Goal: Information Seeking & Learning: Understand process/instructions

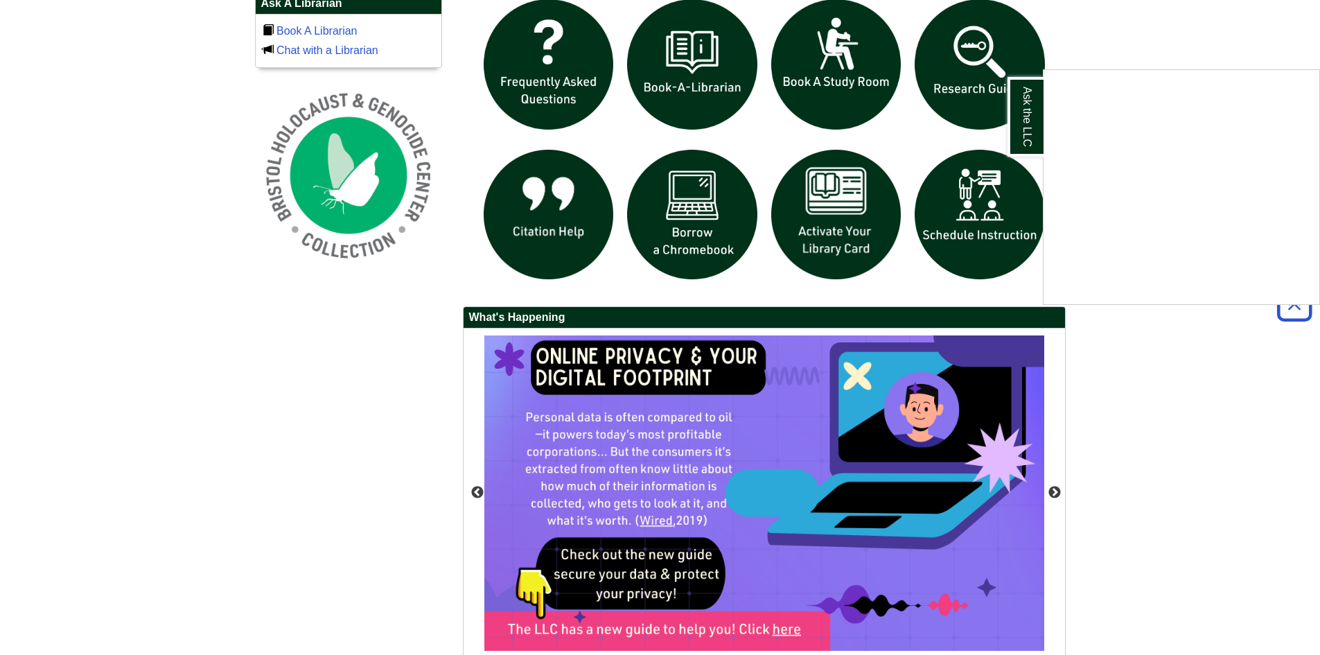
scroll to position [908, 0]
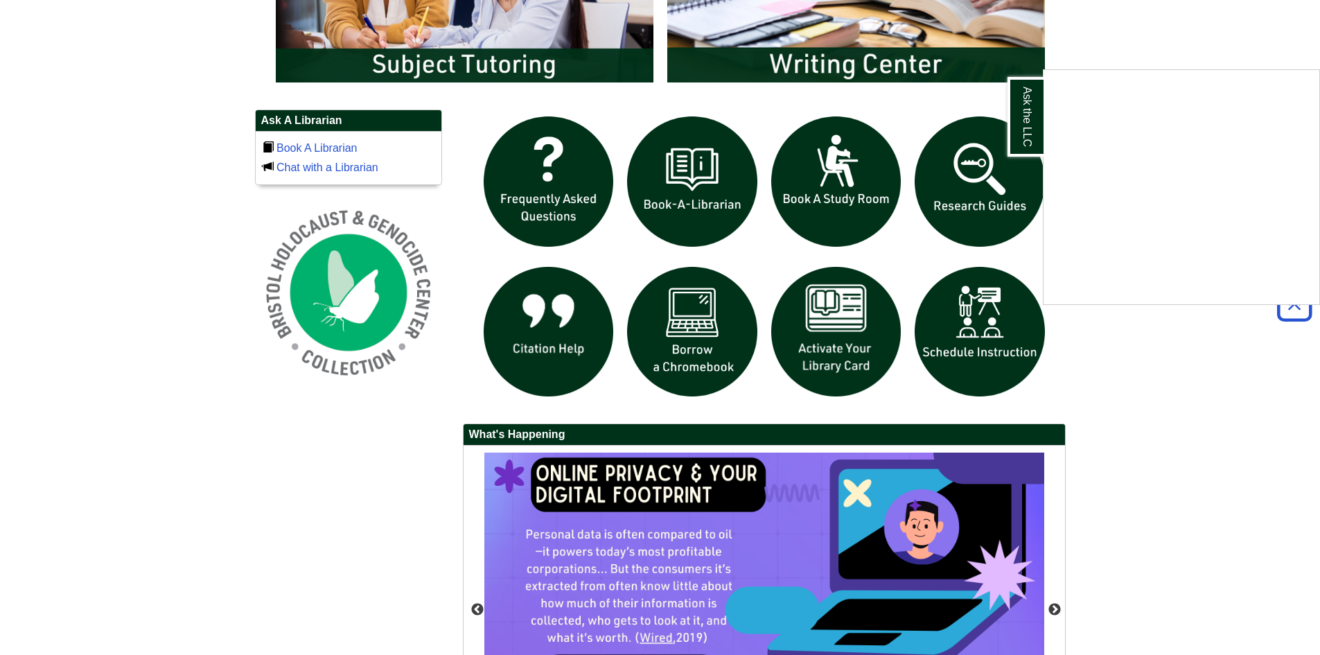
click at [682, 359] on div "Ask the LLC" at bounding box center [660, 327] width 1320 height 655
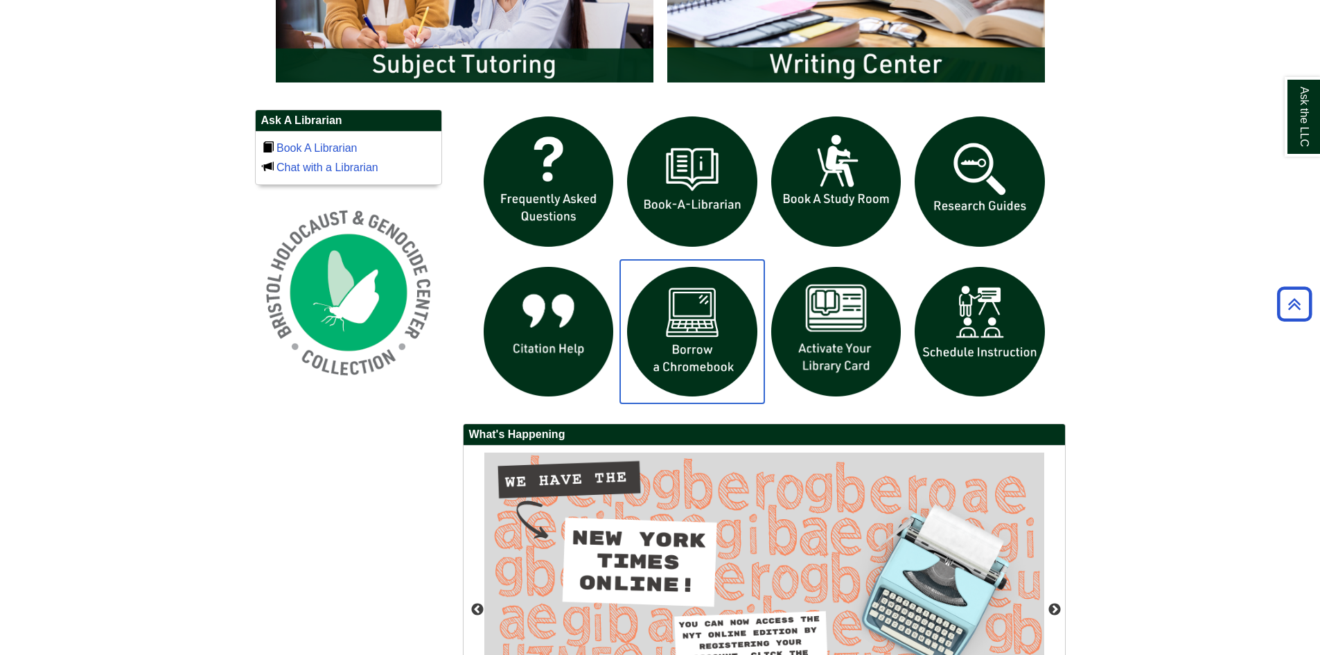
click at [696, 339] on img "slideshow" at bounding box center [692, 332] width 144 height 144
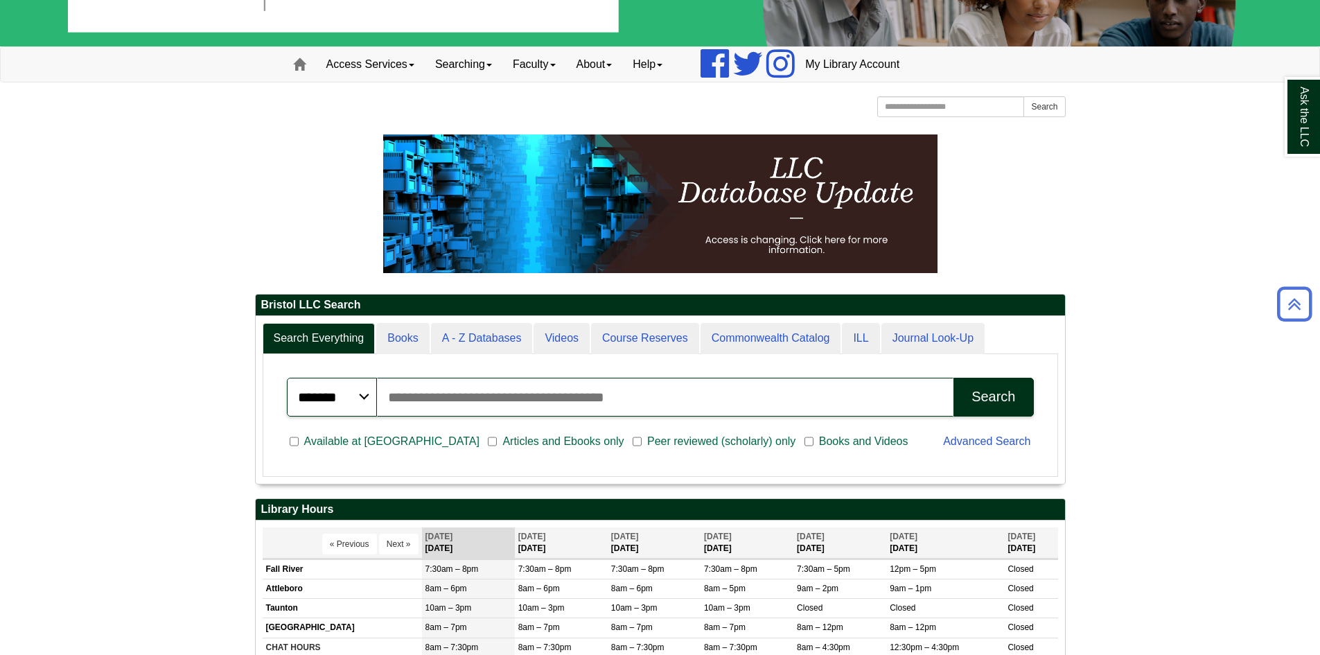
scroll to position [0, 0]
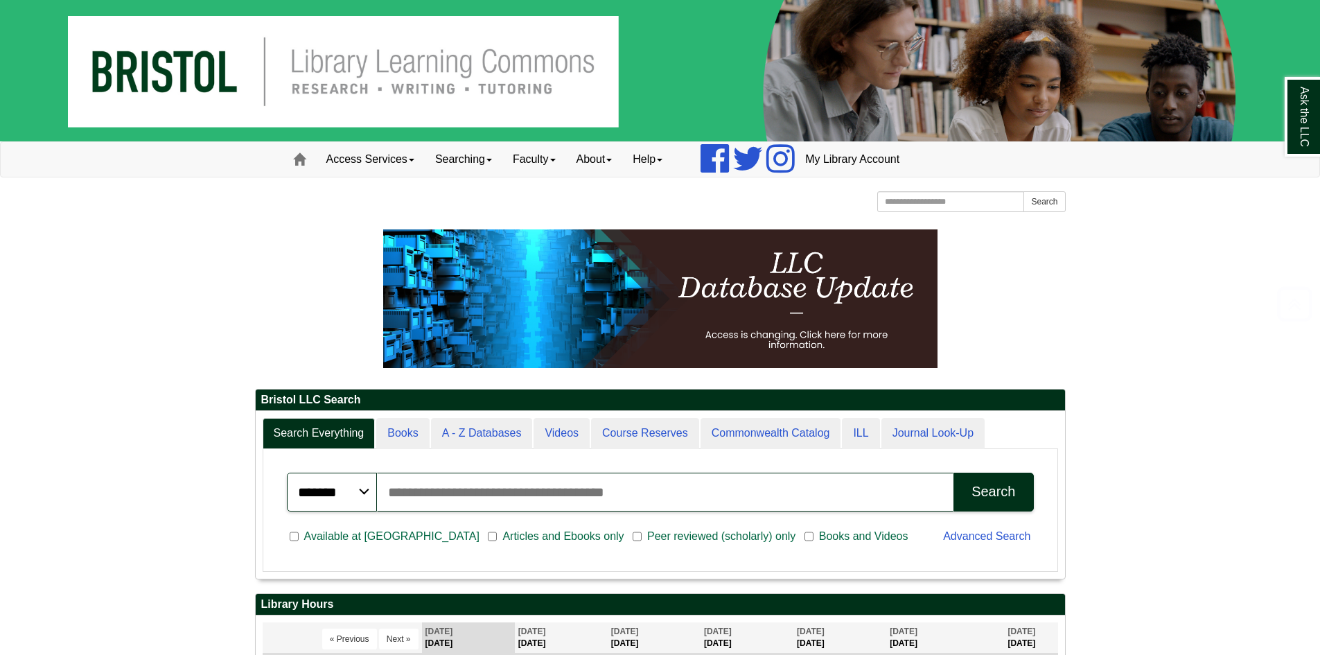
click at [180, 73] on img at bounding box center [660, 70] width 1320 height 141
click at [179, 75] on img at bounding box center [660, 70] width 1320 height 141
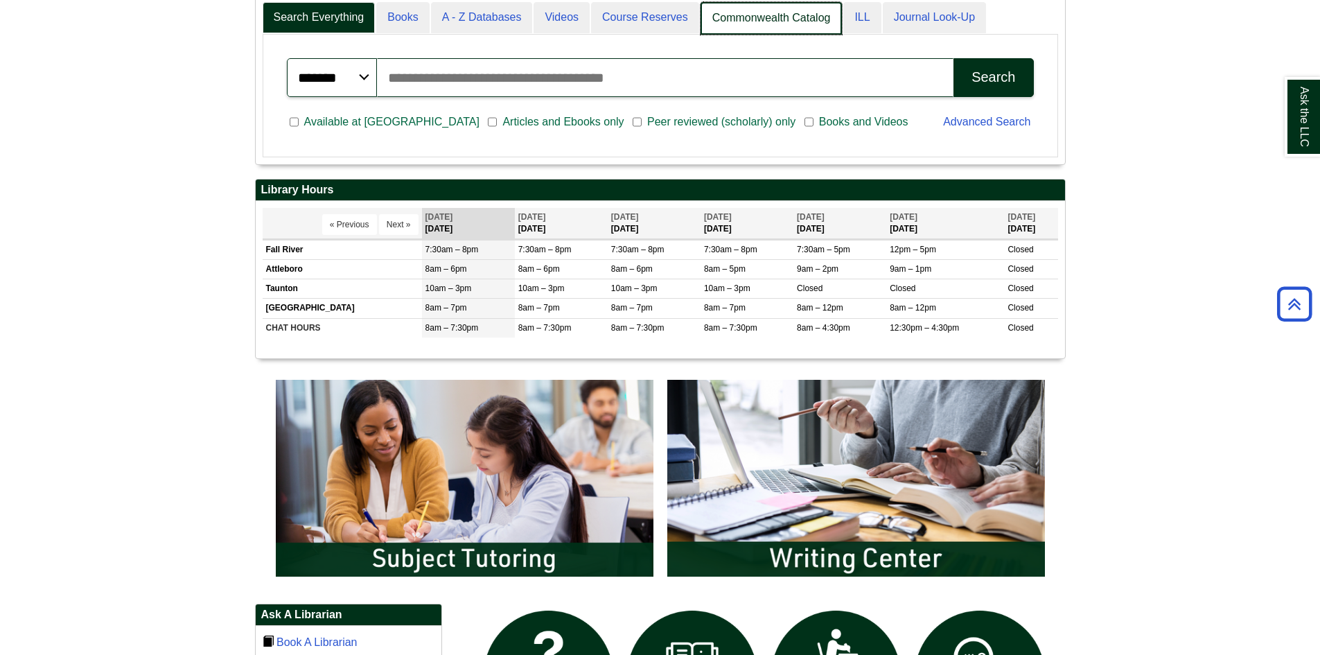
scroll to position [167, 809]
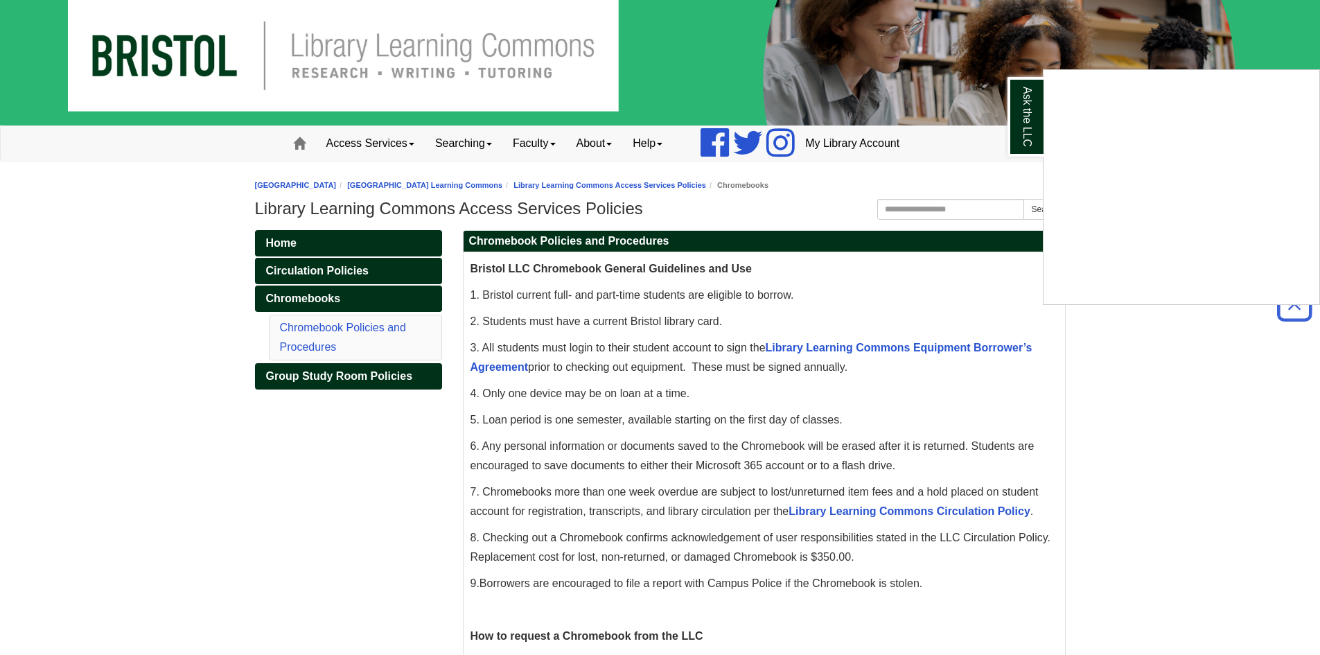
scroll to position [3, 0]
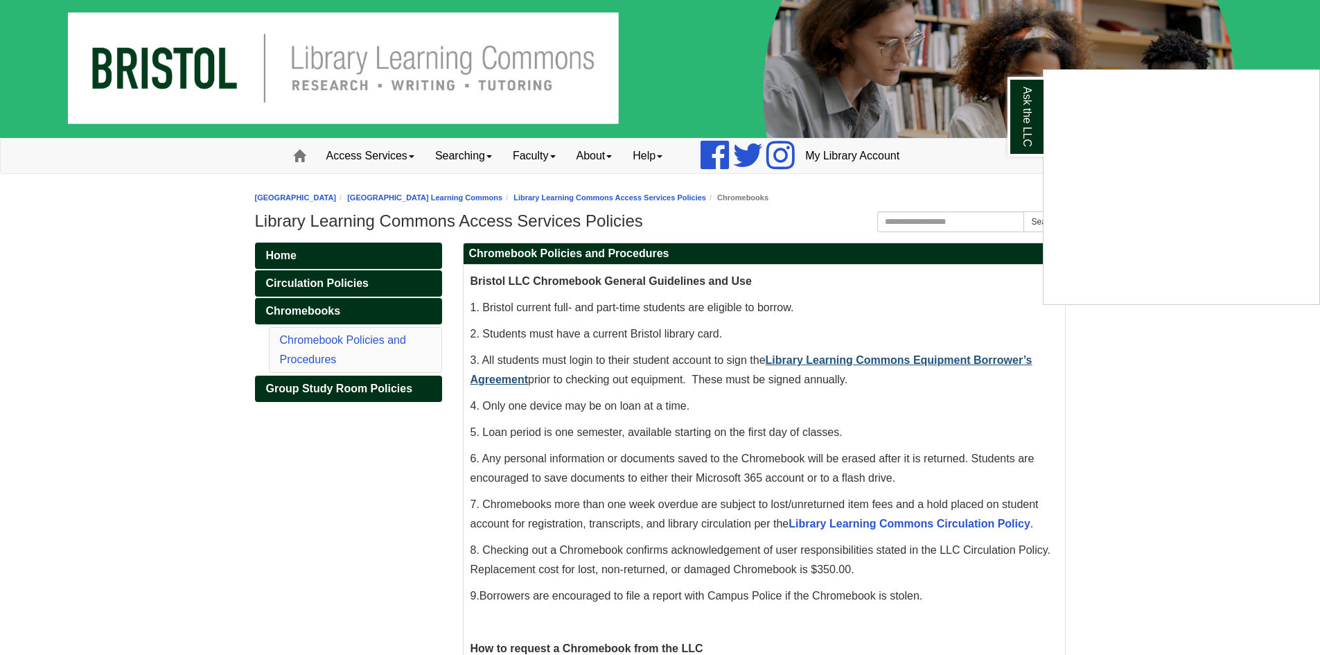
click at [936, 356] on div "Ask the LLC" at bounding box center [660, 327] width 1320 height 655
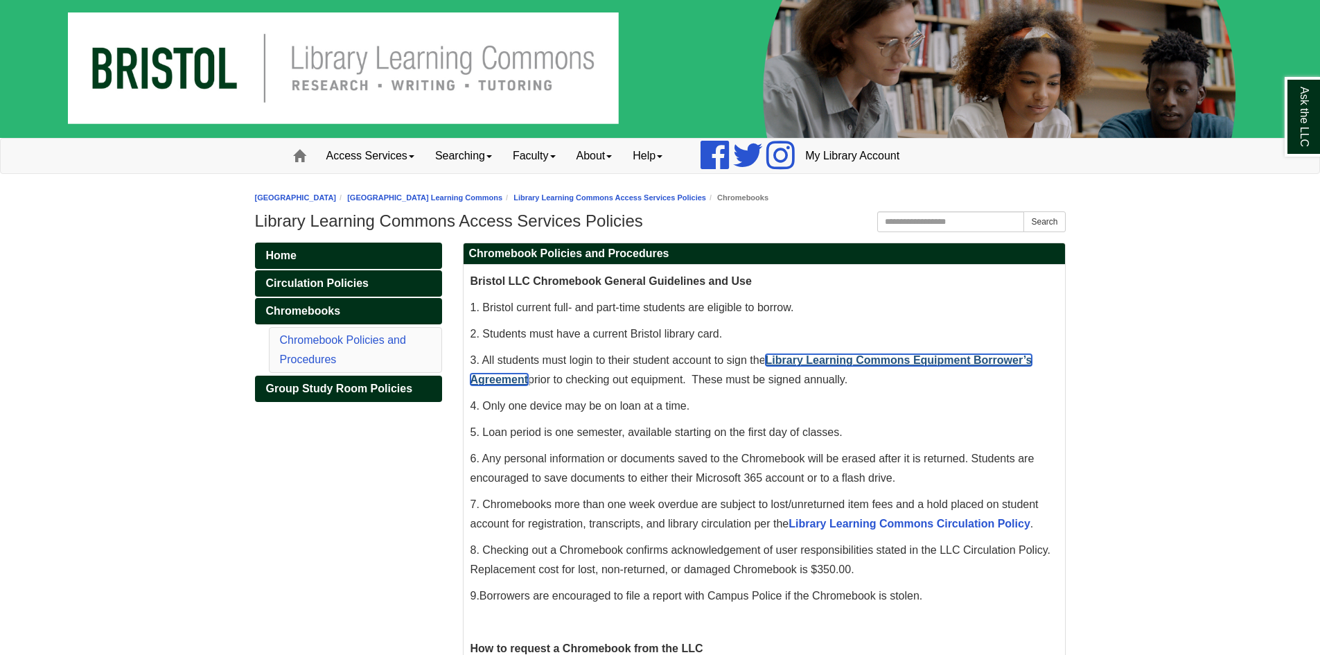
click at [933, 358] on link "Library Learning Commons Equipment Borrower’s Agreement" at bounding box center [751, 369] width 562 height 31
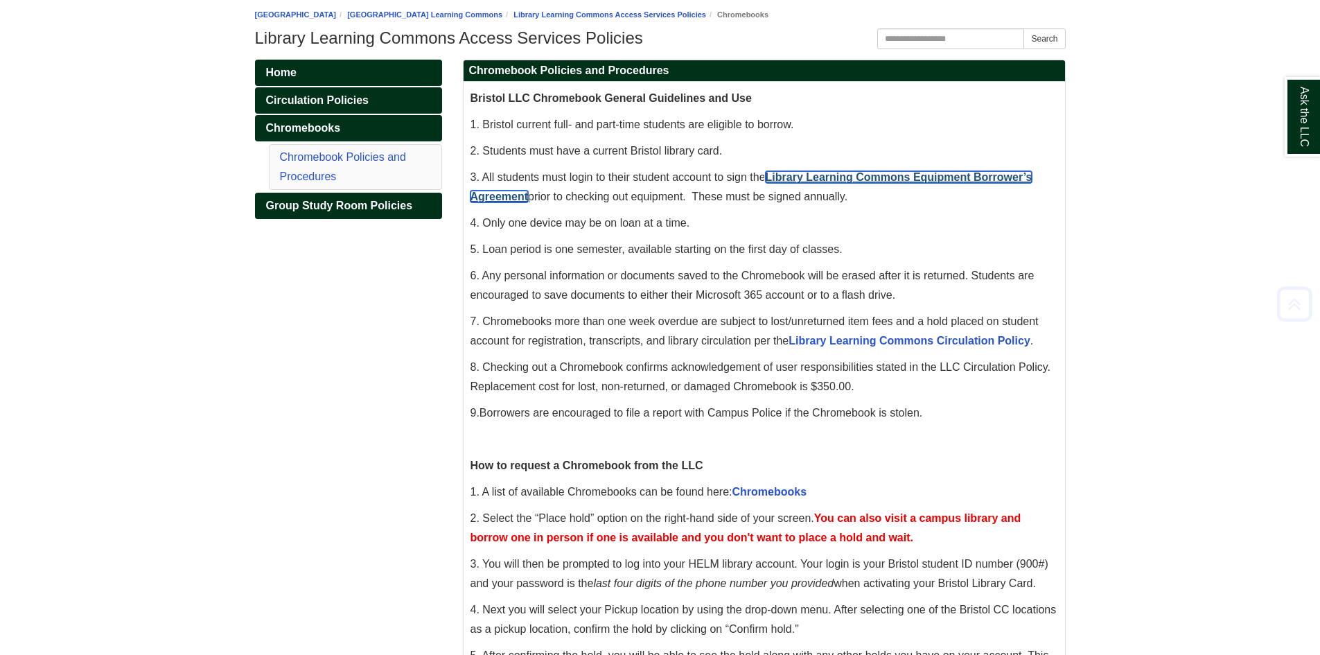
scroll to position [211, 0]
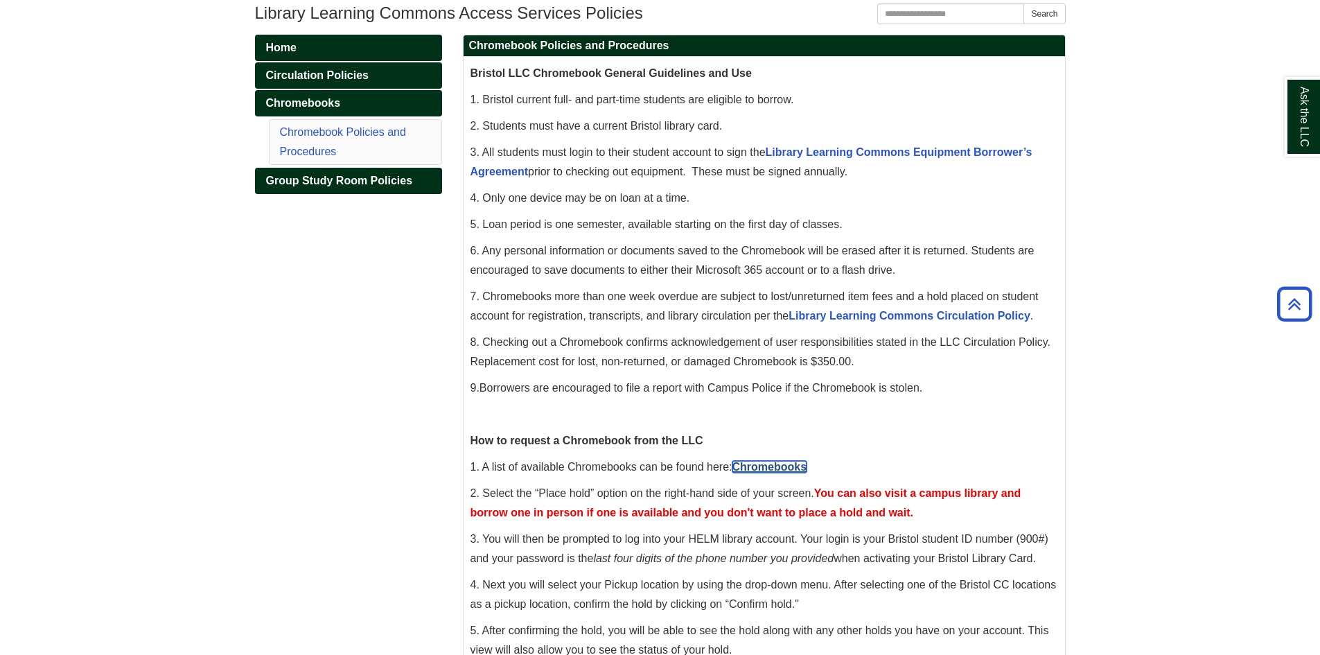
click at [758, 463] on link "Chromebooks" at bounding box center [769, 467] width 75 height 12
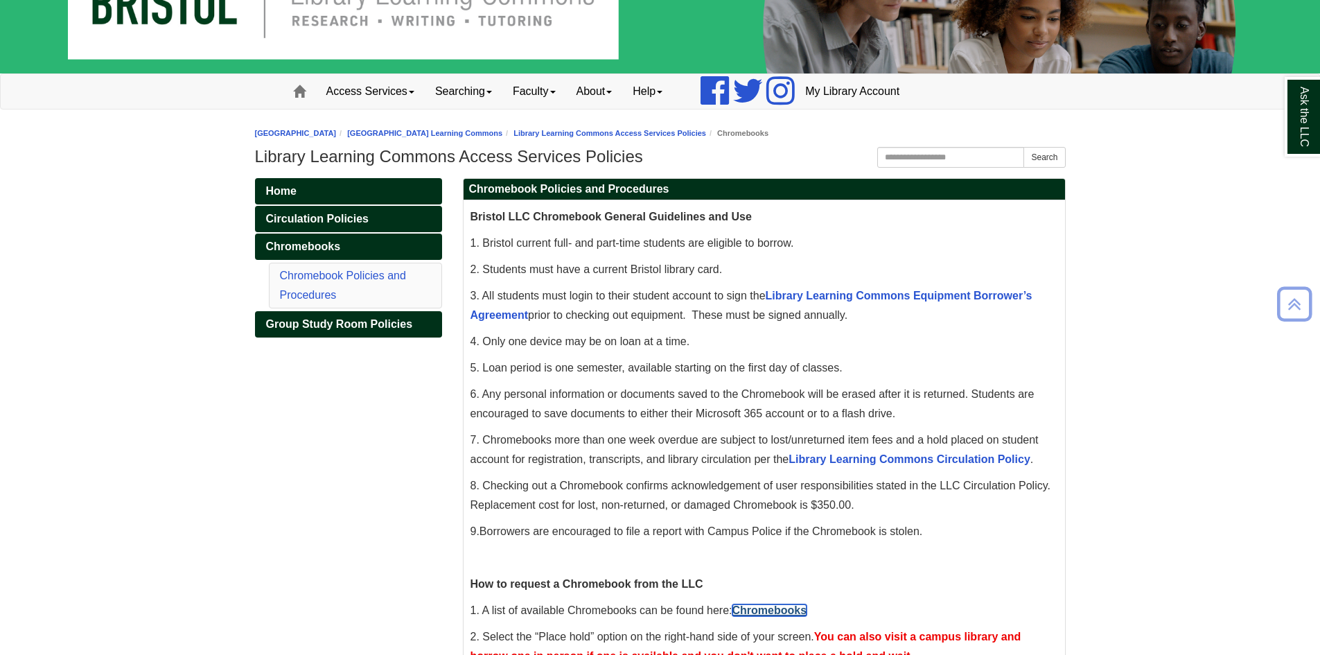
scroll to position [0, 0]
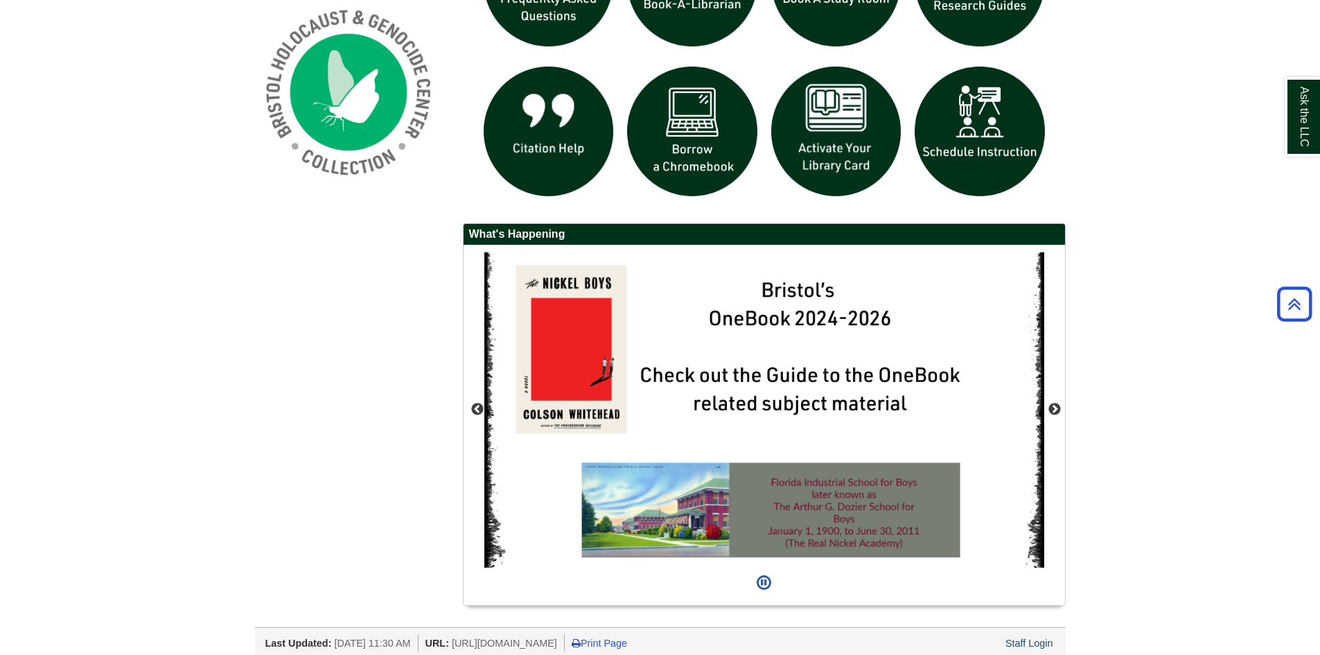
scroll to position [901, 0]
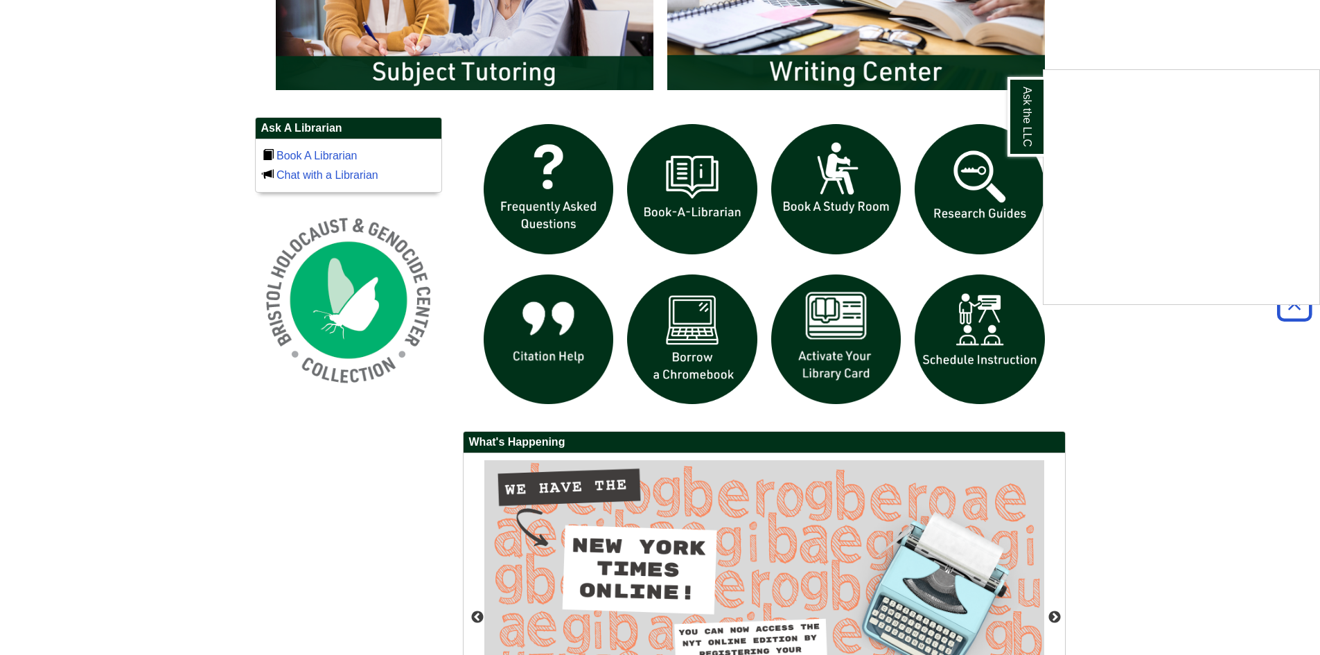
click at [718, 353] on div "Ask the LLC" at bounding box center [660, 327] width 1320 height 655
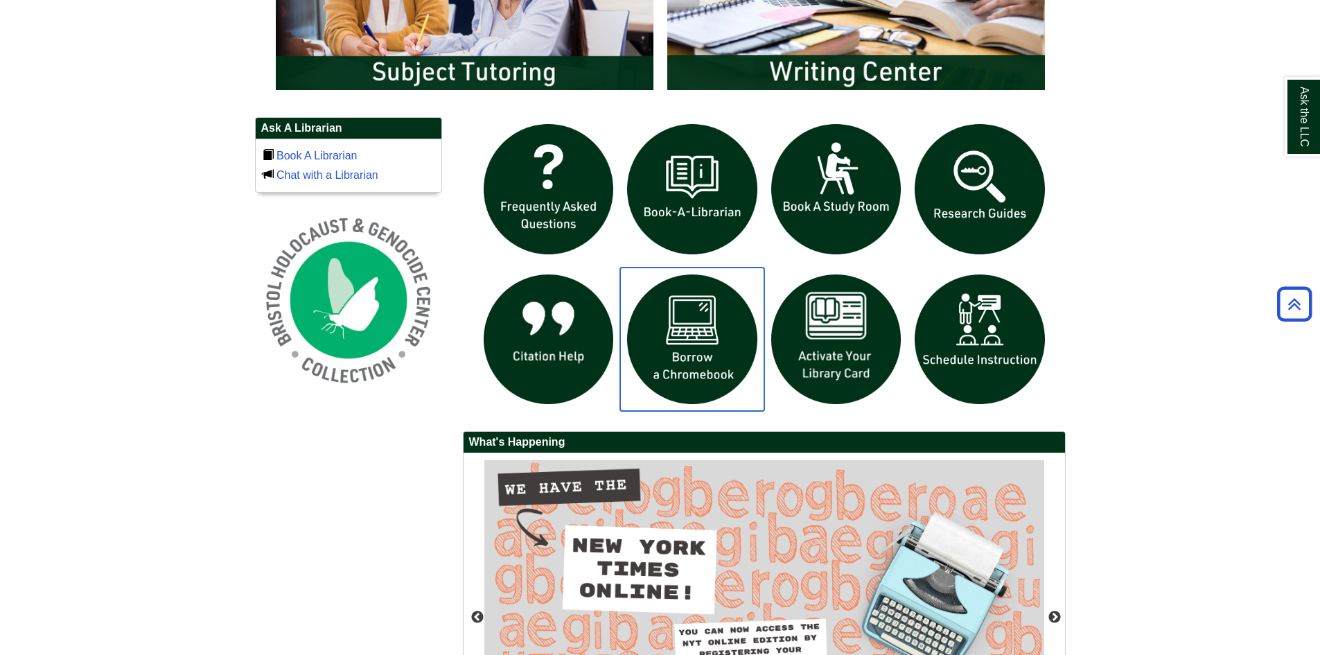
click at [683, 364] on img "slideshow" at bounding box center [692, 339] width 144 height 144
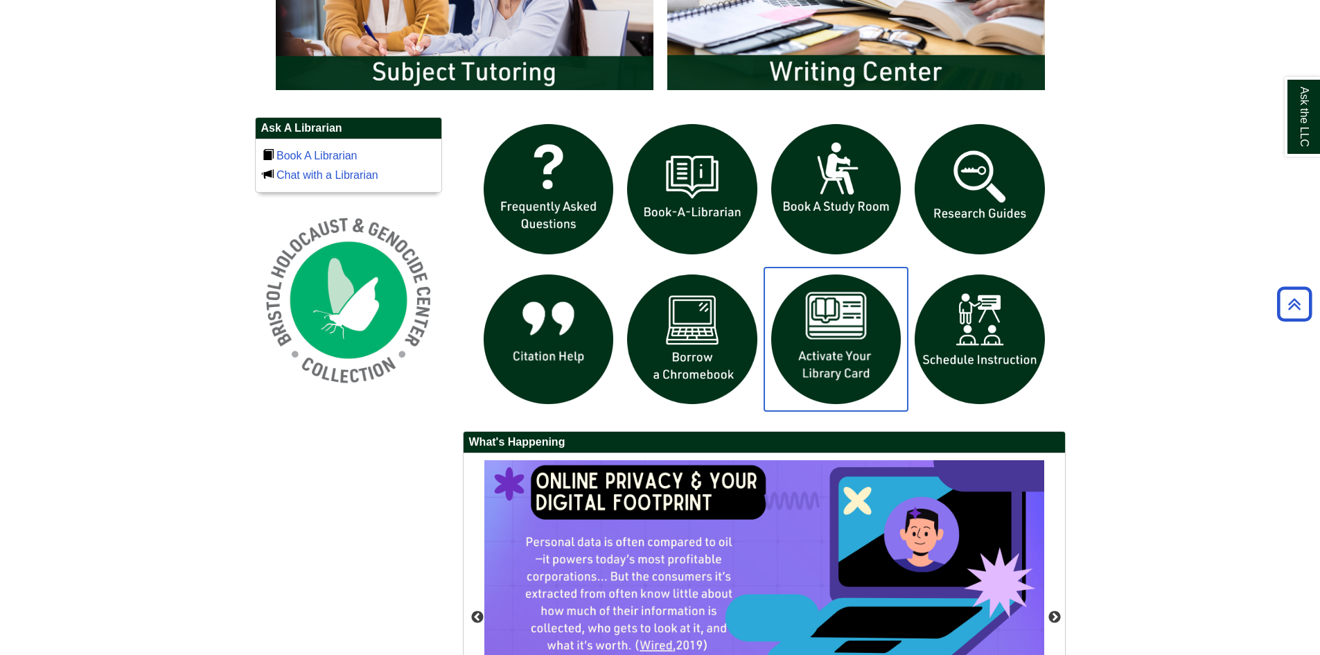
click at [832, 360] on img "slideshow" at bounding box center [836, 339] width 144 height 144
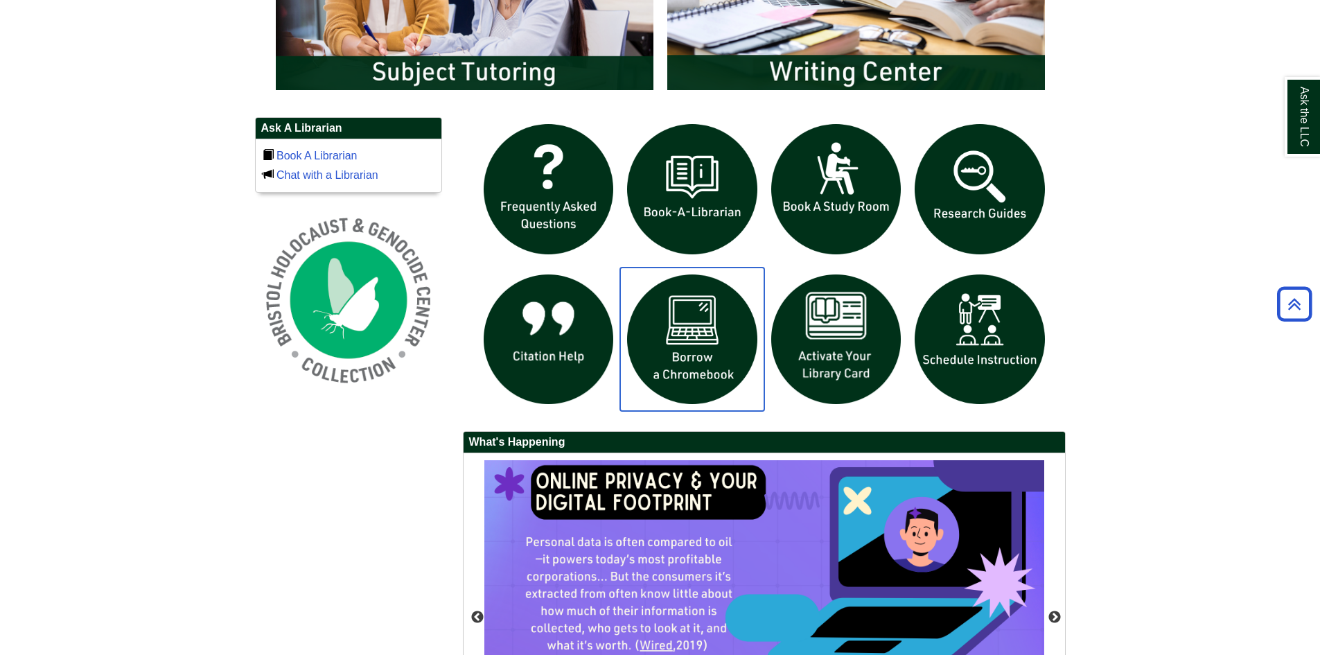
click at [705, 358] on img "slideshow" at bounding box center [692, 339] width 144 height 144
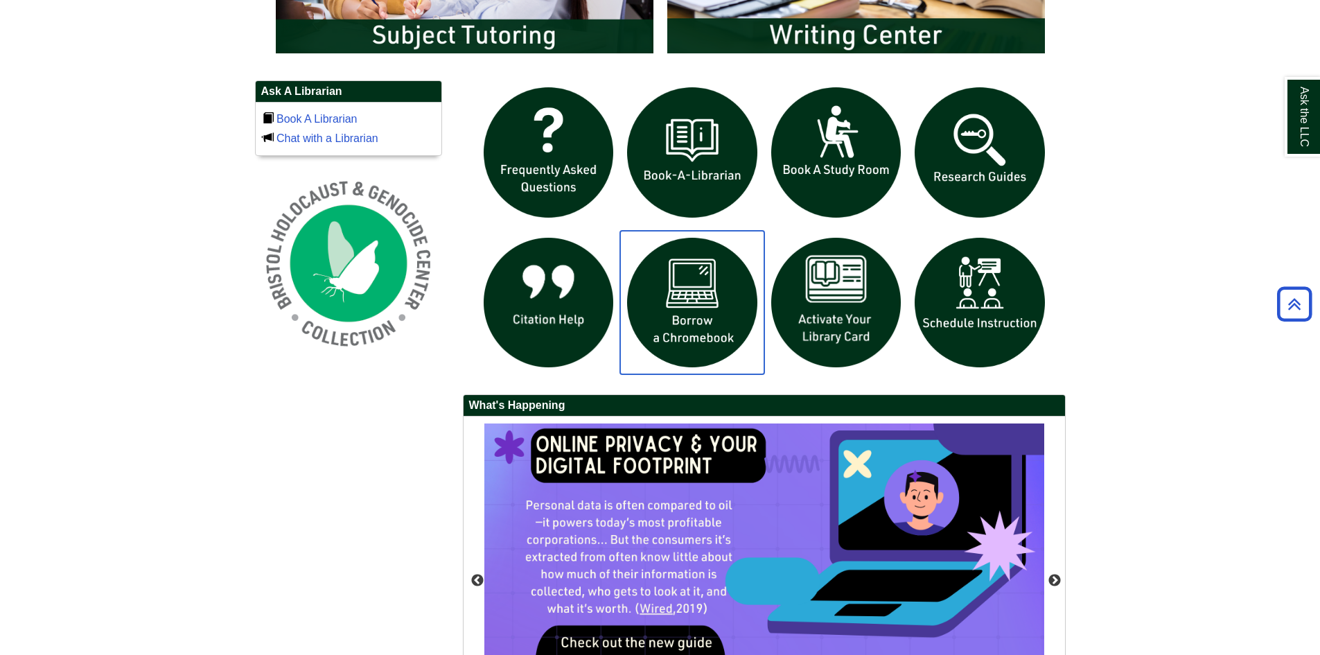
scroll to position [970, 0]
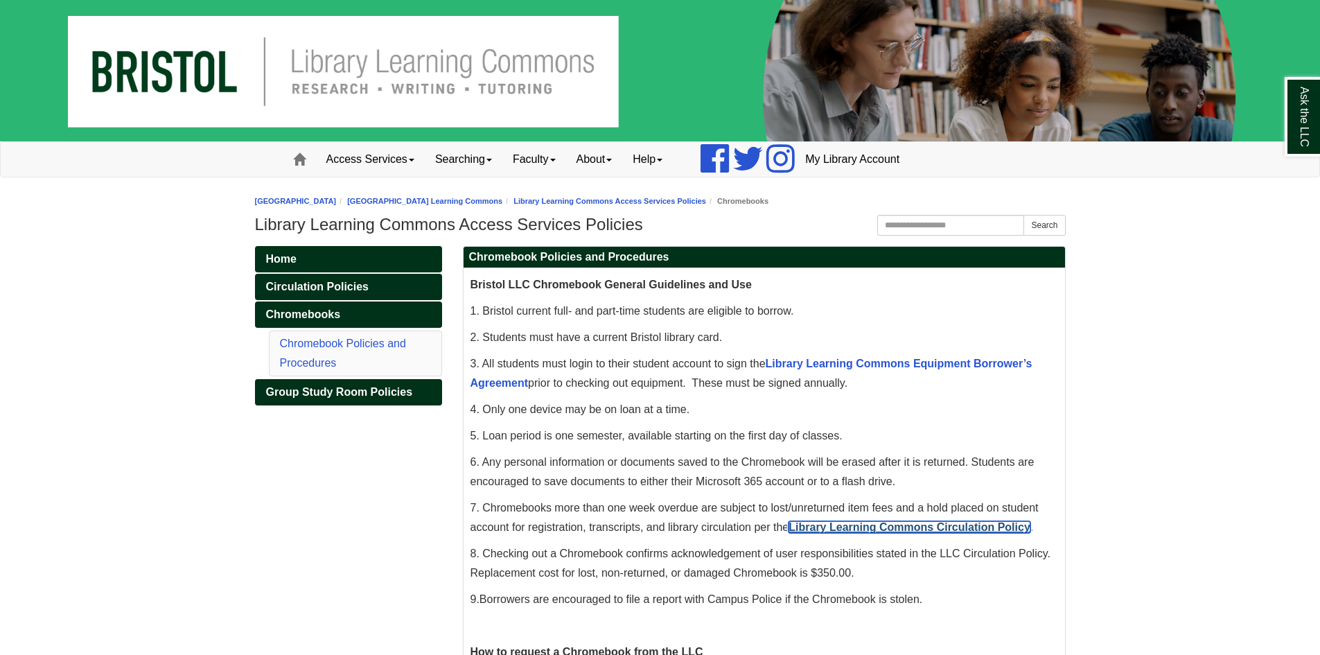
click at [855, 524] on link "Library Learning Commons Circulation Policy" at bounding box center [909, 527] width 242 height 12
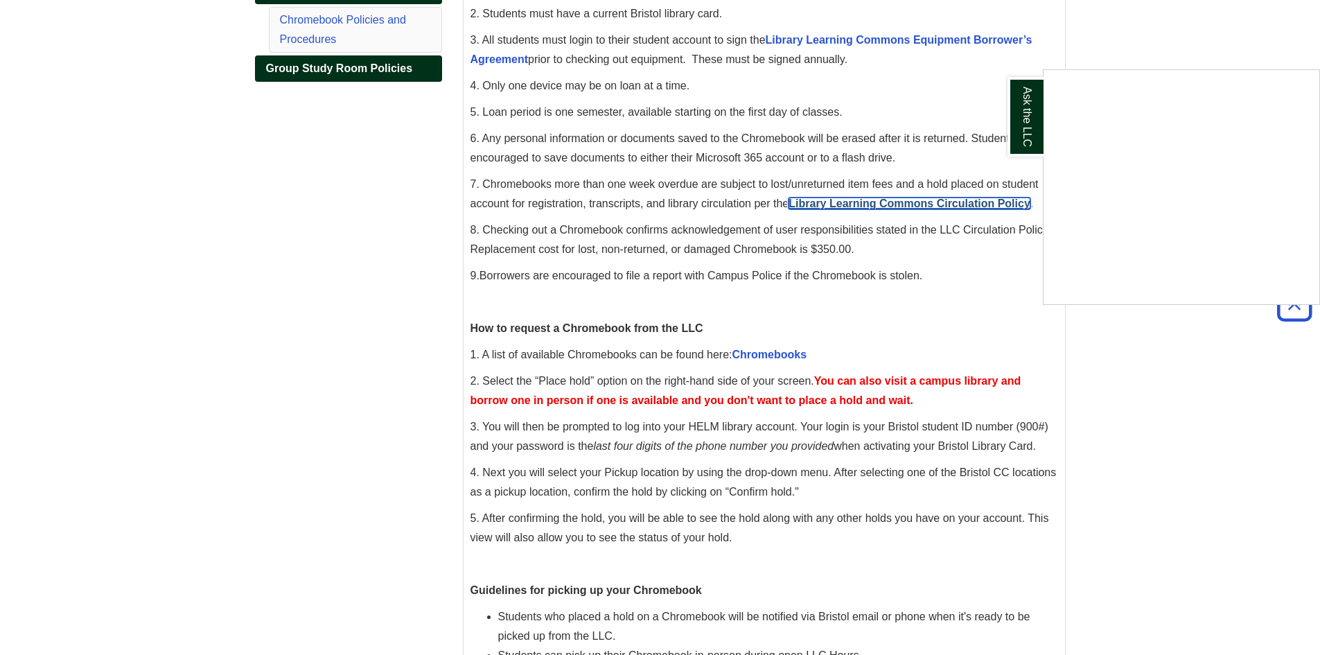
scroll to position [346, 0]
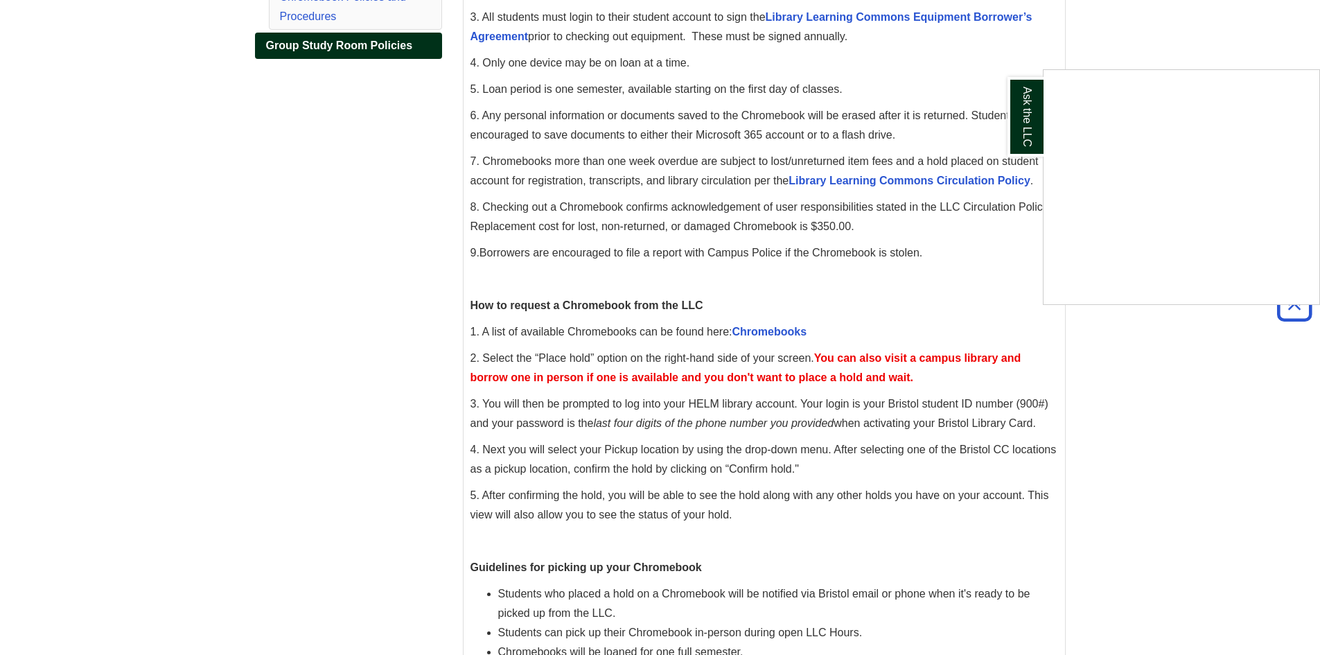
click at [797, 328] on div "Ask the LLC" at bounding box center [660, 327] width 1320 height 655
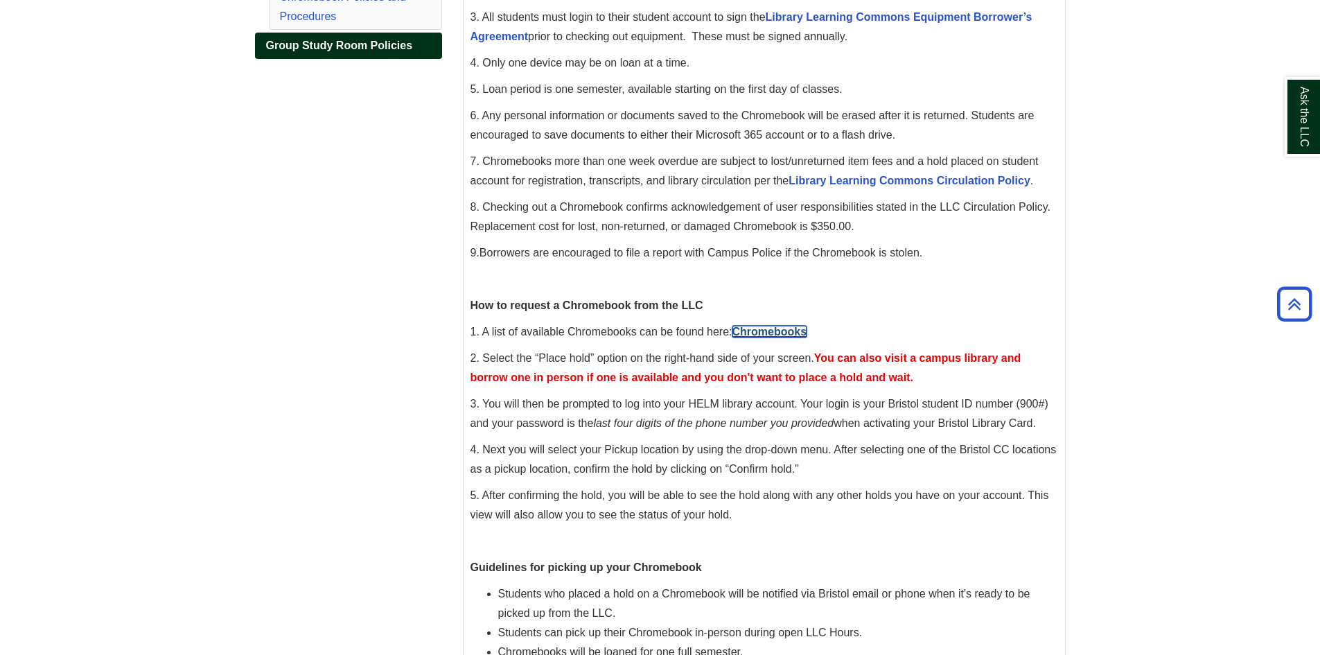
click at [801, 333] on link "Chromebooks" at bounding box center [769, 332] width 75 height 12
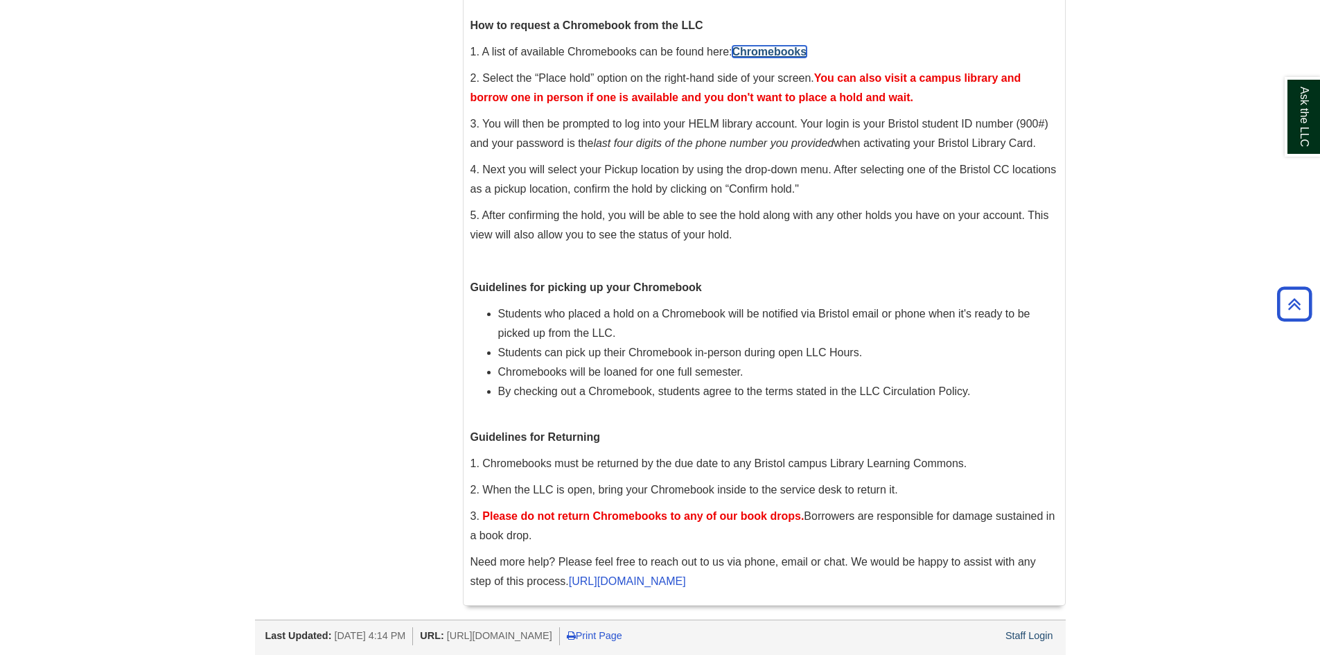
scroll to position [627, 0]
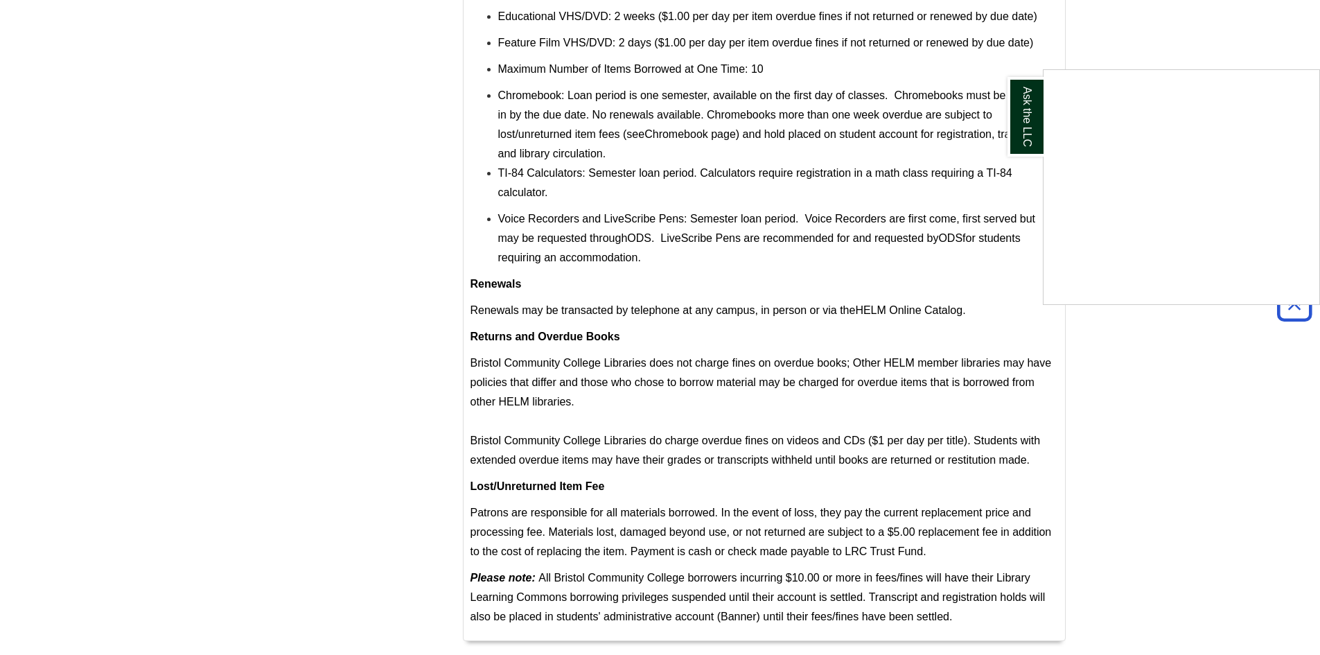
scroll to position [416, 0]
